Goal: Task Accomplishment & Management: Manage account settings

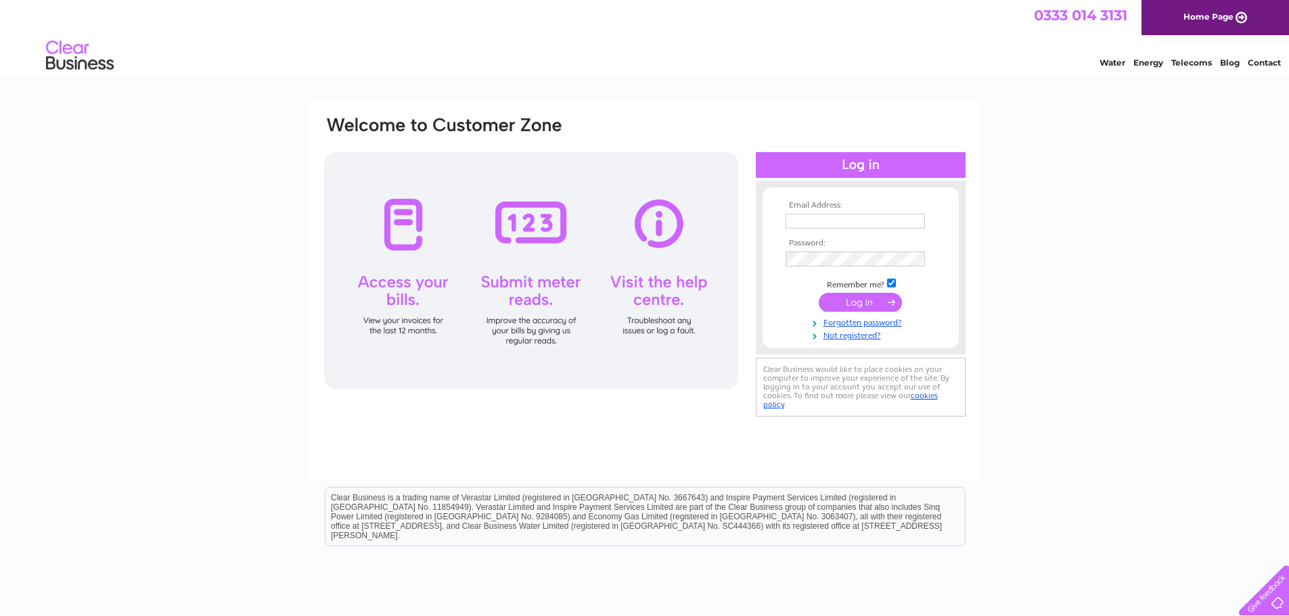
click at [829, 214] on input "text" at bounding box center [854, 221] width 139 height 15
type input "[EMAIL_ADDRESS][DOMAIN_NAME]"
click at [856, 302] on input "submit" at bounding box center [859, 303] width 83 height 19
click at [855, 310] on input "submit" at bounding box center [859, 303] width 83 height 19
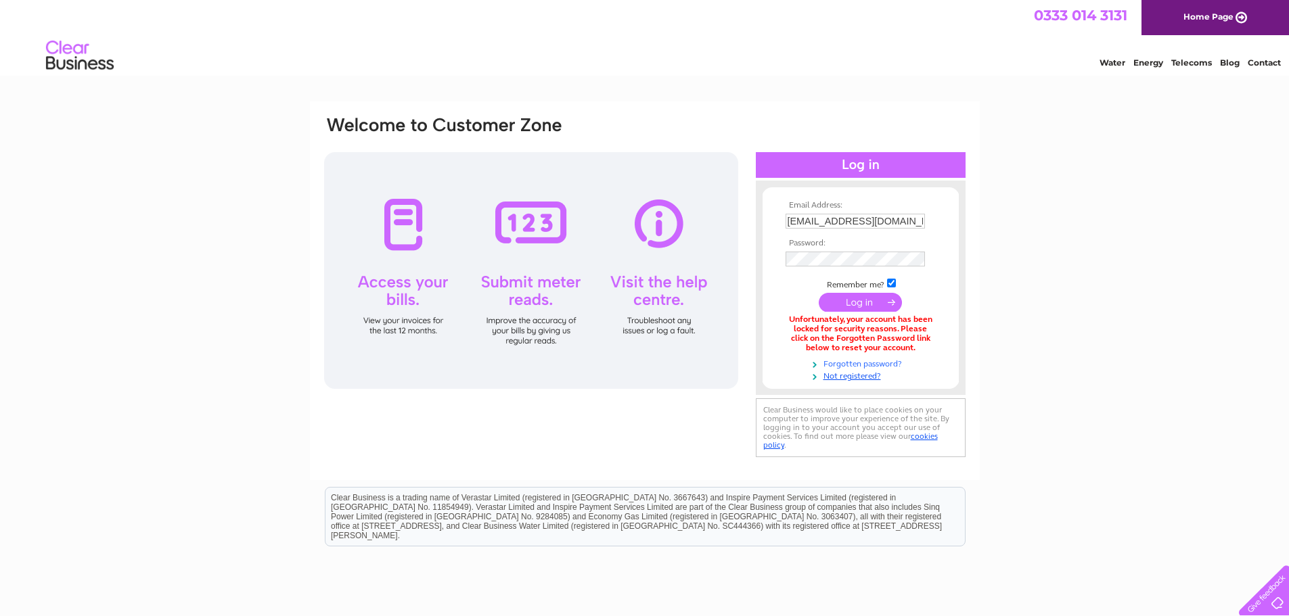
click at [850, 361] on link "Forgotten password?" at bounding box center [862, 362] width 154 height 13
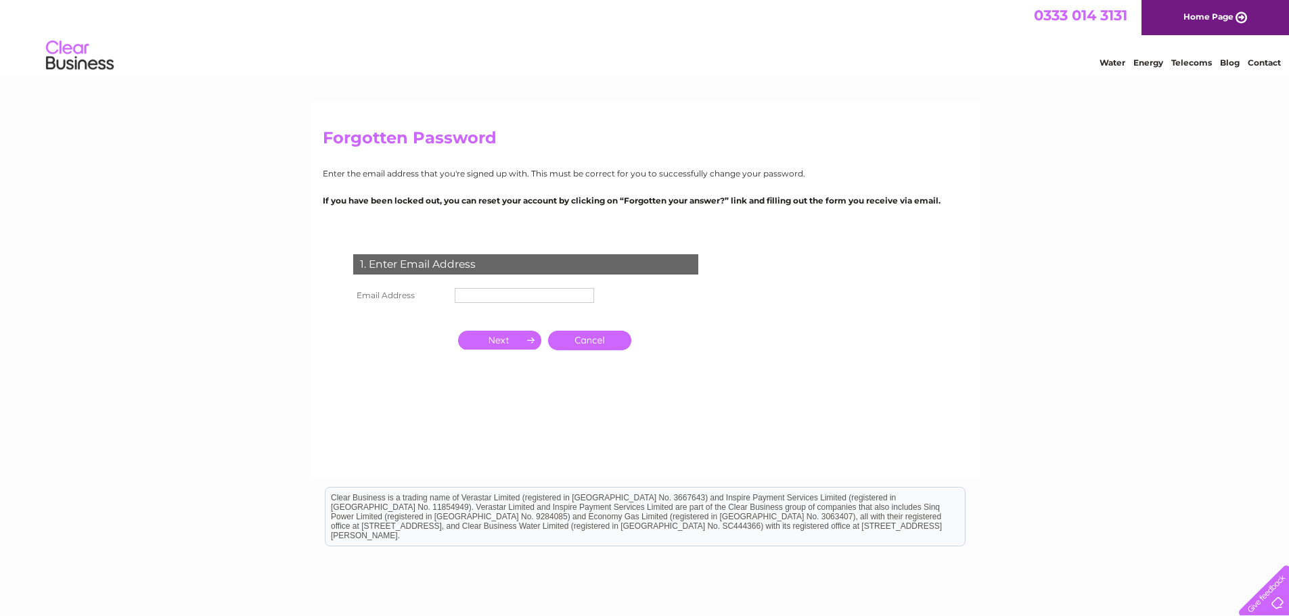
click at [512, 299] on input "text" at bounding box center [524, 295] width 139 height 15
type input "[EMAIL_ADDRESS][DOMAIN_NAME]"
click at [492, 344] on input "button" at bounding box center [499, 340] width 83 height 19
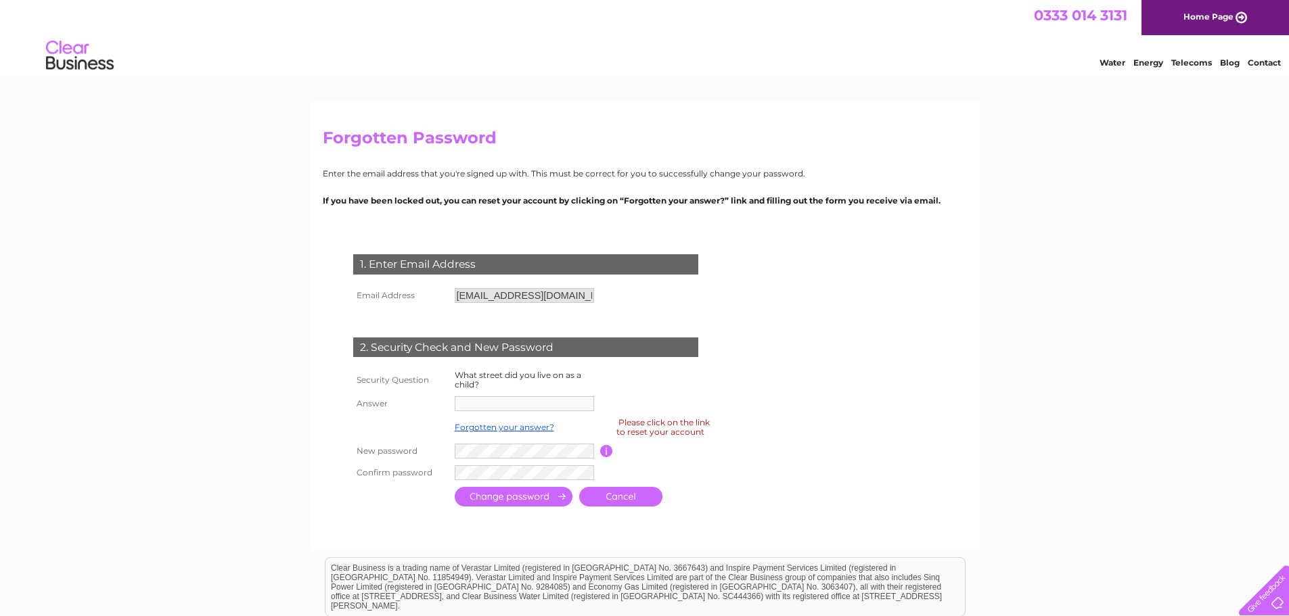
click at [645, 305] on div "1. Enter Email Address Email Address stevengott2018@outlook.com Cancel" at bounding box center [528, 375] width 411 height 269
click at [430, 306] on th at bounding box center [400, 315] width 101 height 18
click at [589, 324] on td "2. Security Check and New Password" at bounding box center [526, 346] width 352 height 44
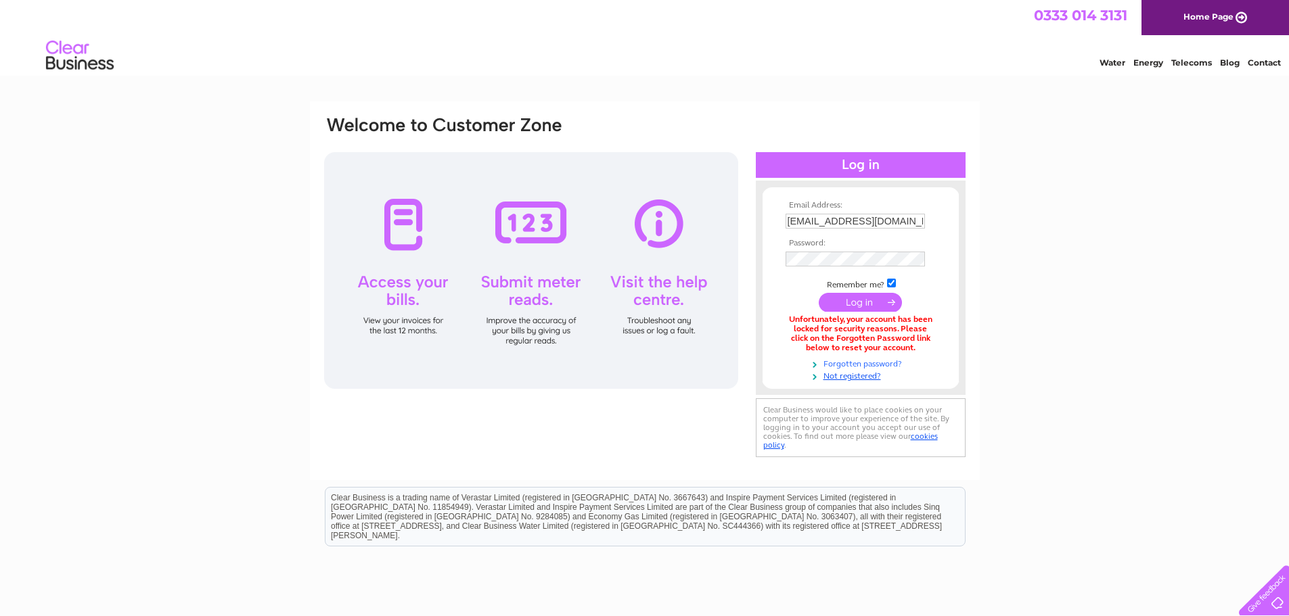
click at [850, 363] on link "Forgotten password?" at bounding box center [862, 362] width 154 height 13
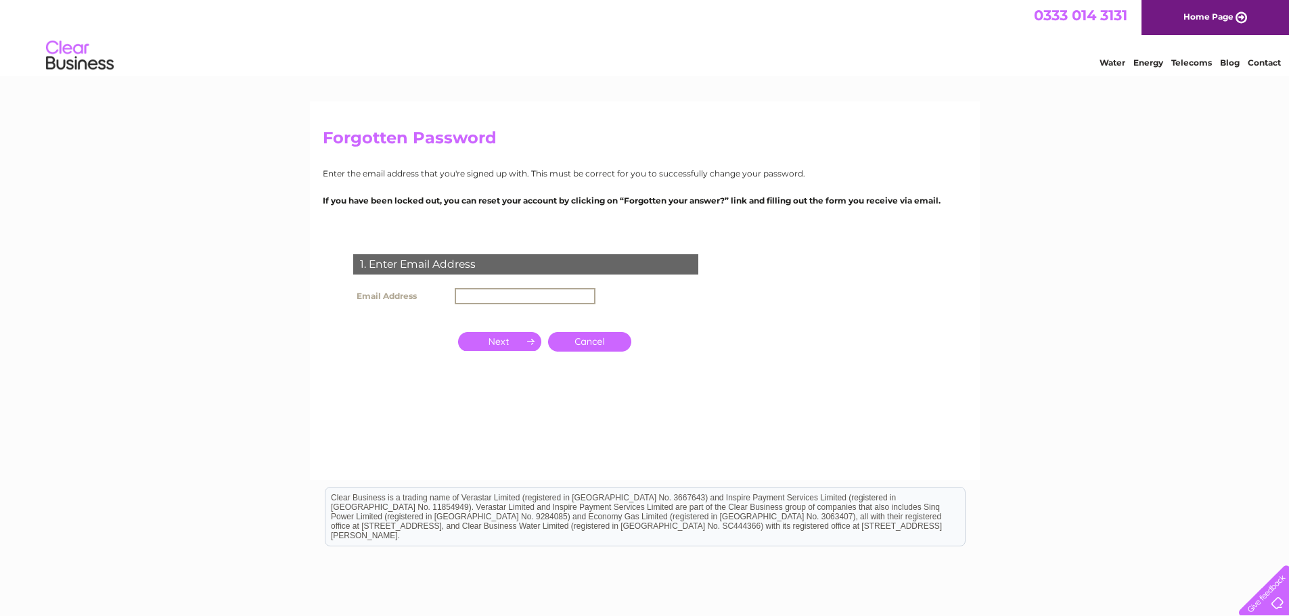
click at [486, 298] on input "text" at bounding box center [525, 296] width 141 height 16
type input "[EMAIL_ADDRESS][DOMAIN_NAME]"
click at [494, 340] on input "button" at bounding box center [499, 340] width 83 height 19
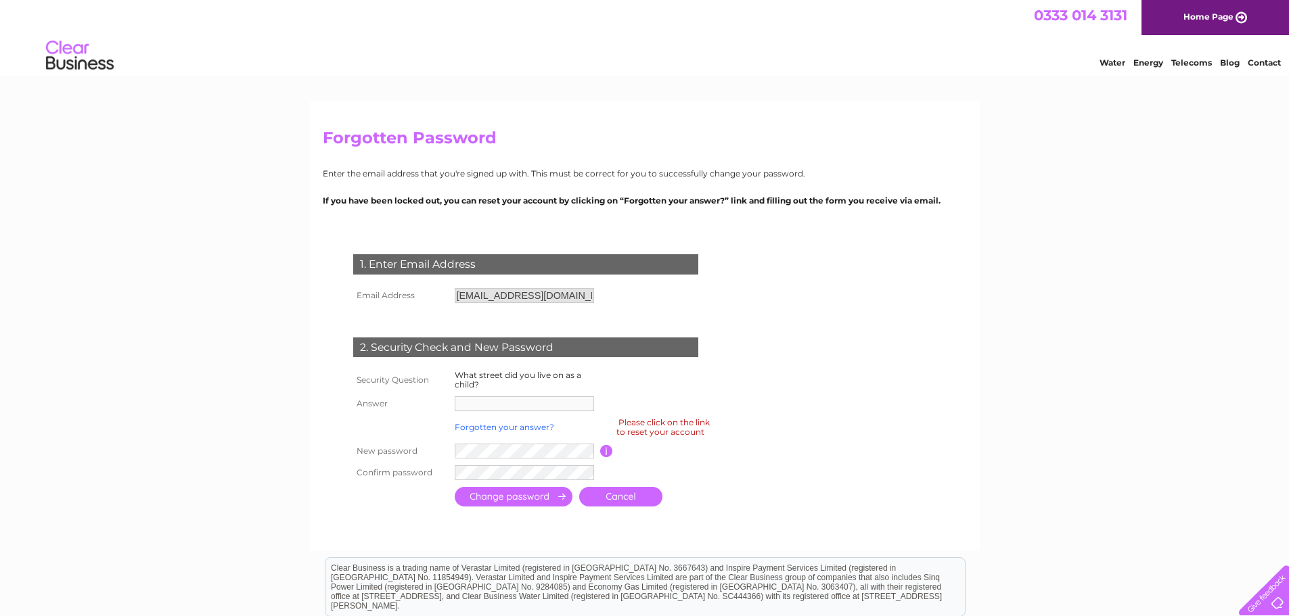
click at [491, 426] on link "Forgotten your answer?" at bounding box center [504, 427] width 99 height 10
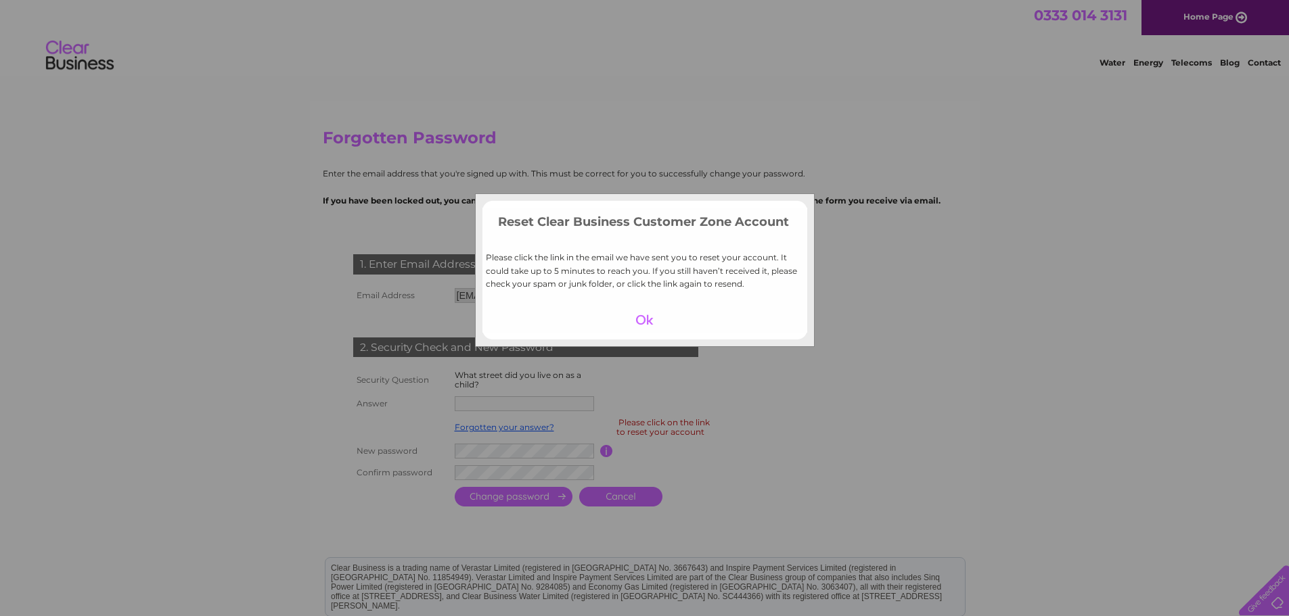
drag, startPoint x: 650, startPoint y: 315, endPoint x: 651, endPoint y: 326, distance: 10.8
click at [651, 315] on div at bounding box center [644, 319] width 83 height 19
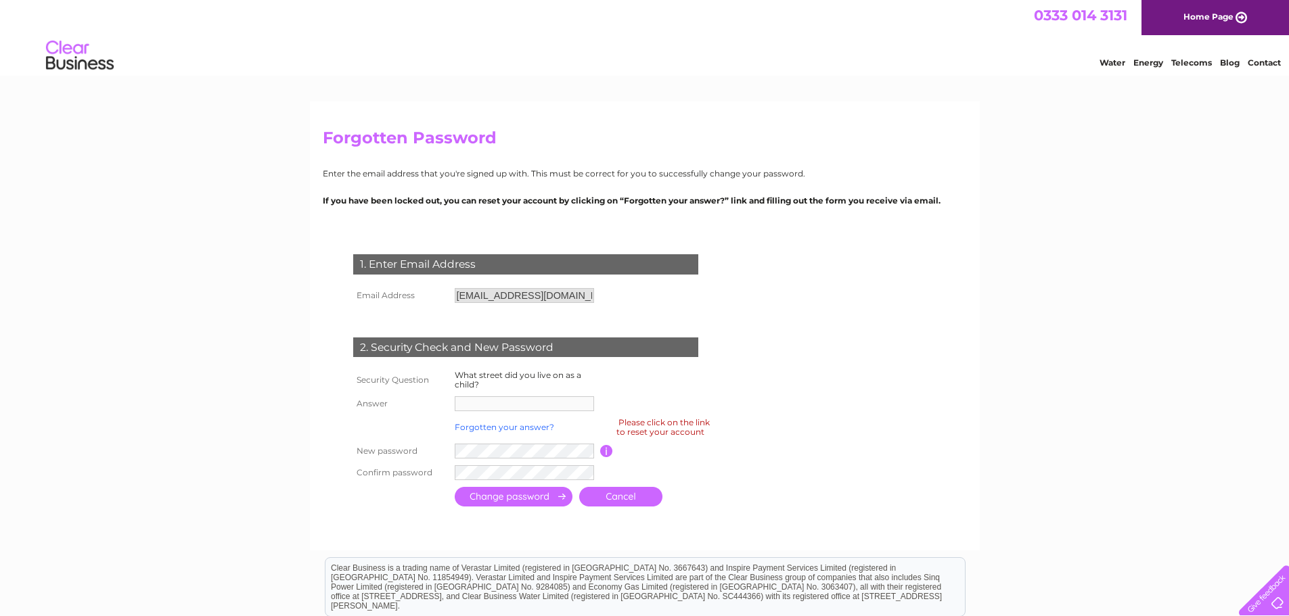
click at [496, 430] on link "Forgotten your answer?" at bounding box center [504, 427] width 99 height 10
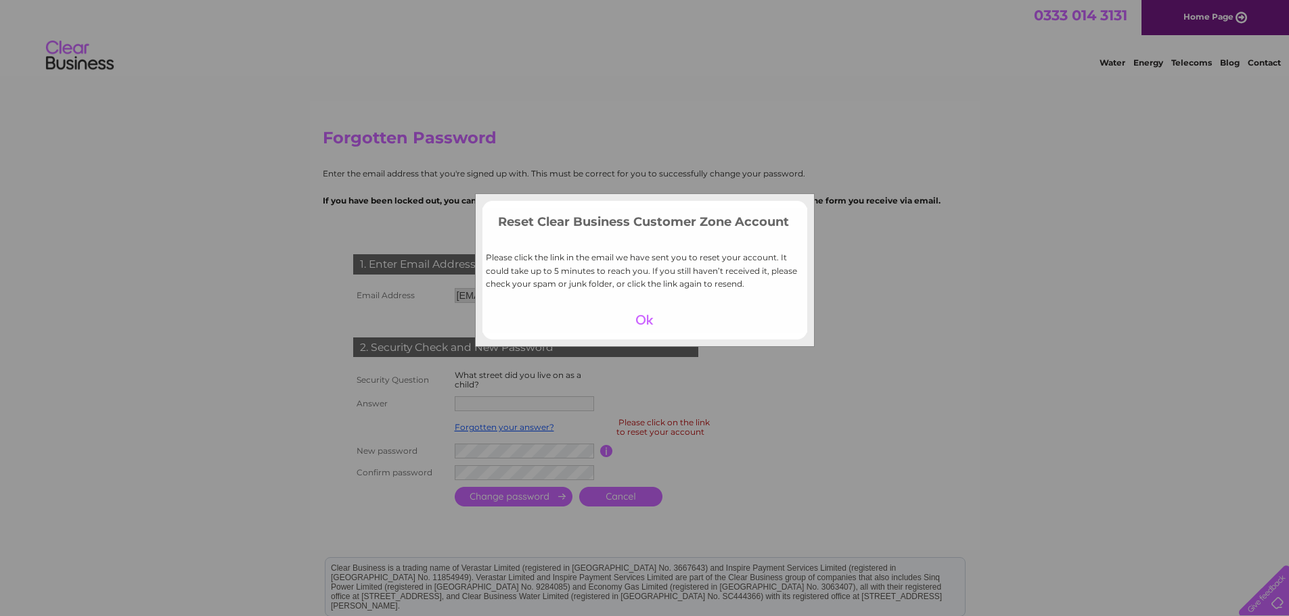
click at [638, 323] on div at bounding box center [644, 319] width 83 height 19
